Goal: Task Accomplishment & Management: Manage account settings

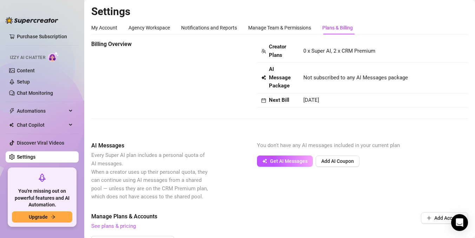
click at [313, 101] on span "[DATE]" at bounding box center [312, 100] width 16 height 6
click at [303, 100] on td "[DATE]" at bounding box center [383, 100] width 169 height 14
click at [317, 82] on span "Not subscribed to any AI Messages package" at bounding box center [356, 78] width 105 height 8
drag, startPoint x: 309, startPoint y: 73, endPoint x: 353, endPoint y: 73, distance: 43.9
click at [353, 73] on td "Not subscribed to any AI Messages package" at bounding box center [383, 78] width 169 height 31
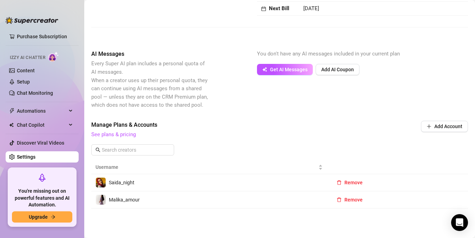
scroll to position [91, 0]
click at [122, 136] on link "See plans & pricing" at bounding box center [113, 135] width 45 height 6
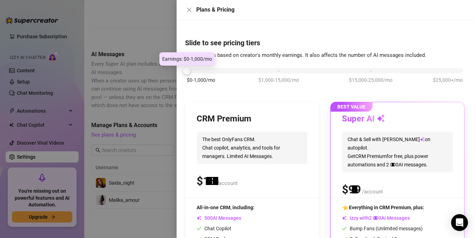
drag, startPoint x: 278, startPoint y: 72, endPoint x: 193, endPoint y: 72, distance: 84.7
click at [193, 71] on div "$0-1,000/mo $1,000-15,000/mo $15,000-25,000/mo $25,000+/mo" at bounding box center [325, 69] width 276 height 4
click at [234, 106] on div "CRM Premium The best OnlyFans CRM. Chat copilot, analytics, and tools for manag…" at bounding box center [253, 202] width 134 height 200
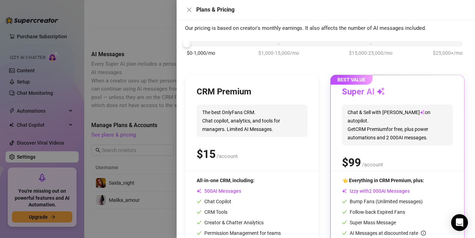
scroll to position [46, 0]
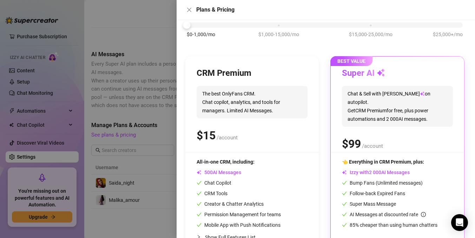
click at [239, 138] on div "$ /account" at bounding box center [252, 136] width 111 height 18
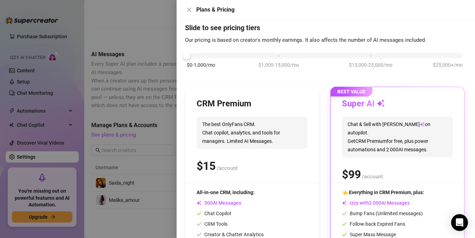
click at [256, 125] on span "The best OnlyFans CRM. Chat copilot, analytics, and tools for managers. Limited…" at bounding box center [252, 133] width 111 height 32
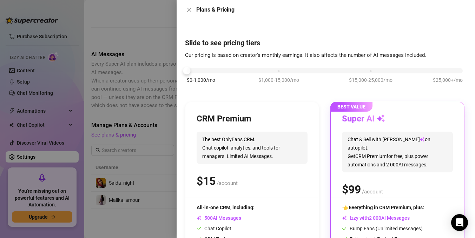
scroll to position [4, 0]
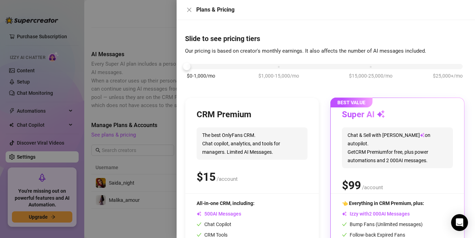
click at [346, 59] on div "$0-1,000/mo $1,000-15,000/mo $15,000-25,000/mo $25,000+/mo" at bounding box center [325, 75] width 280 height 40
click at [346, 67] on div "$0-1,000/mo $1,000-15,000/mo $15,000-25,000/mo $25,000+/mo" at bounding box center [325, 65] width 276 height 4
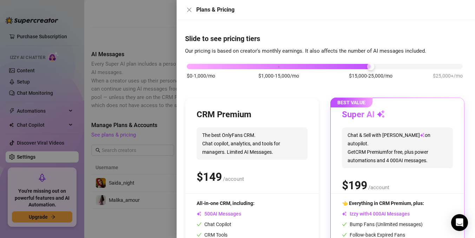
click at [407, 65] on div at bounding box center [325, 66] width 276 height 5
click at [453, 74] on span "$25,000+/mo" at bounding box center [448, 76] width 30 height 8
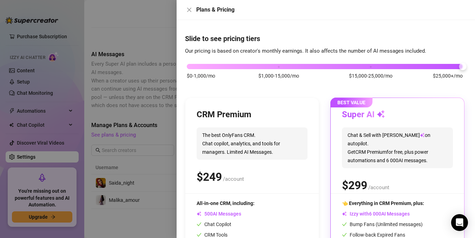
click at [194, 13] on div "Plans & Pricing" at bounding box center [326, 10] width 282 height 8
click at [187, 7] on icon "close" at bounding box center [190, 10] width 6 height 6
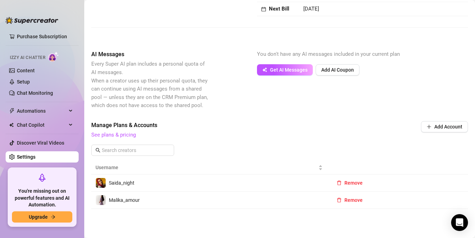
scroll to position [92, 0]
click at [340, 71] on span "Add AI Coupon" at bounding box center [338, 70] width 33 height 6
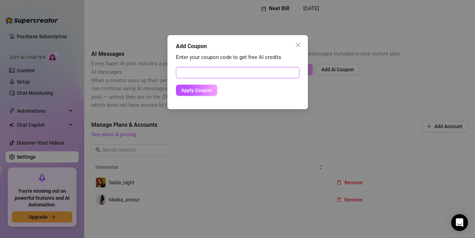
click at [235, 72] on input "text" at bounding box center [238, 72] width 124 height 11
click at [297, 43] on icon "close" at bounding box center [299, 45] width 6 height 6
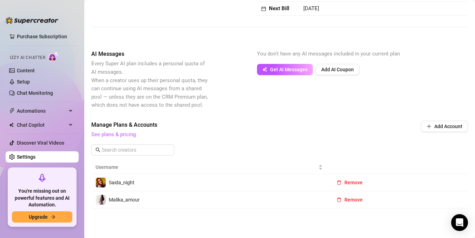
scroll to position [0, 0]
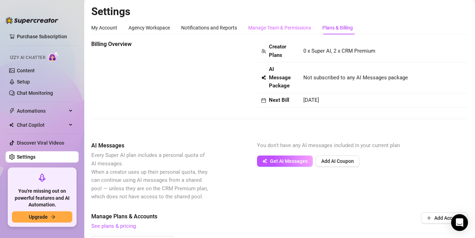
click at [282, 23] on div "Manage Team & Permissions" at bounding box center [279, 27] width 63 height 13
click at [198, 30] on div "Notifications and Reports" at bounding box center [209, 28] width 56 height 8
